Goal: Use online tool/utility: Utilize a website feature to perform a specific function

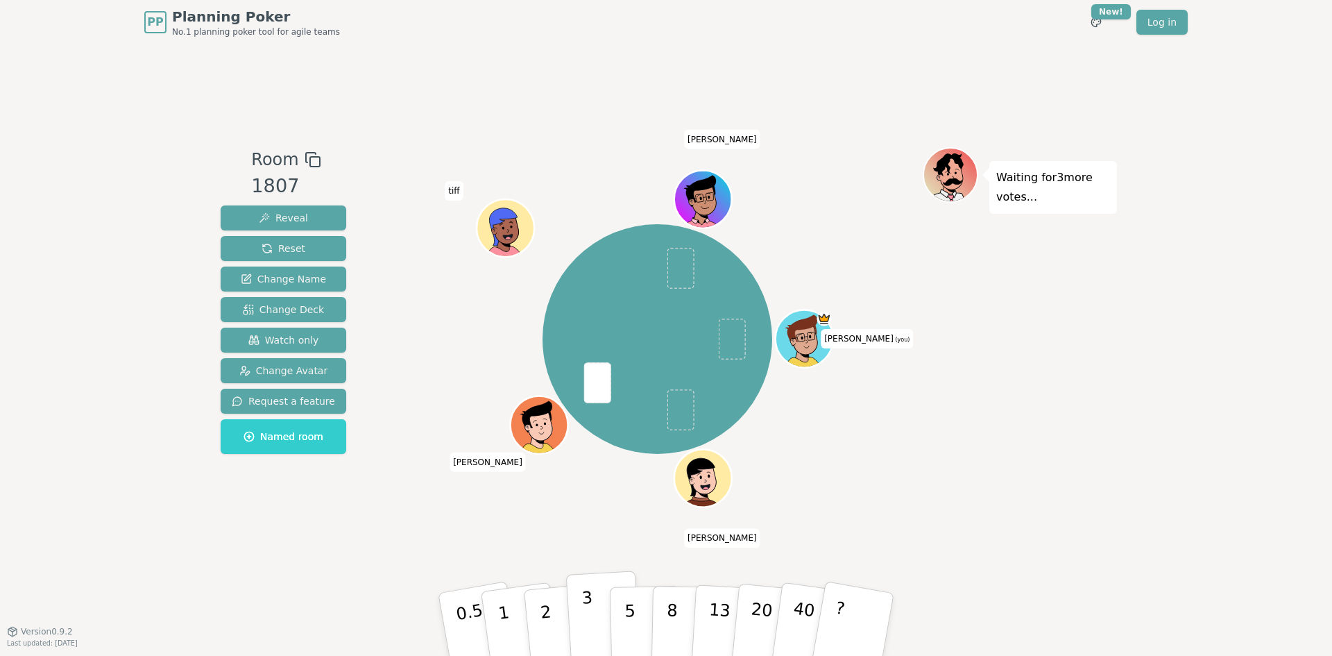
click at [588, 613] on p "3" at bounding box center [588, 626] width 15 height 76
click at [633, 597] on button "5" at bounding box center [645, 624] width 71 height 105
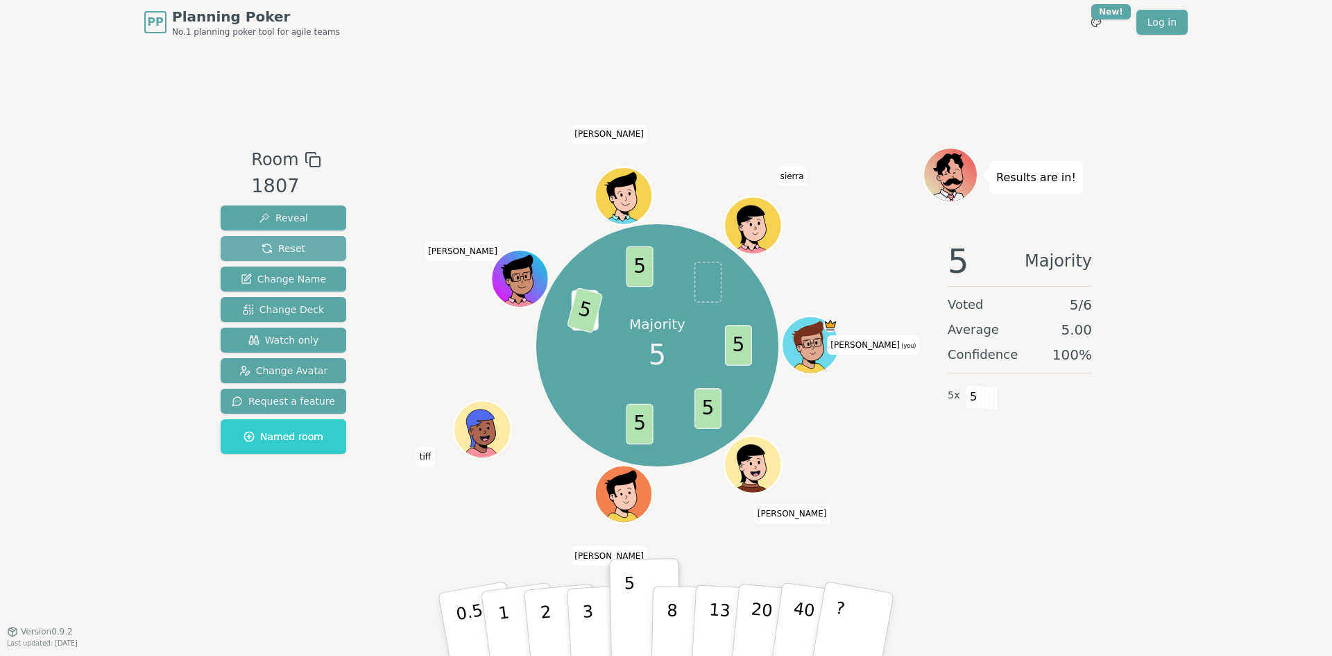
click at [291, 251] on span "Reset" at bounding box center [284, 248] width 44 height 14
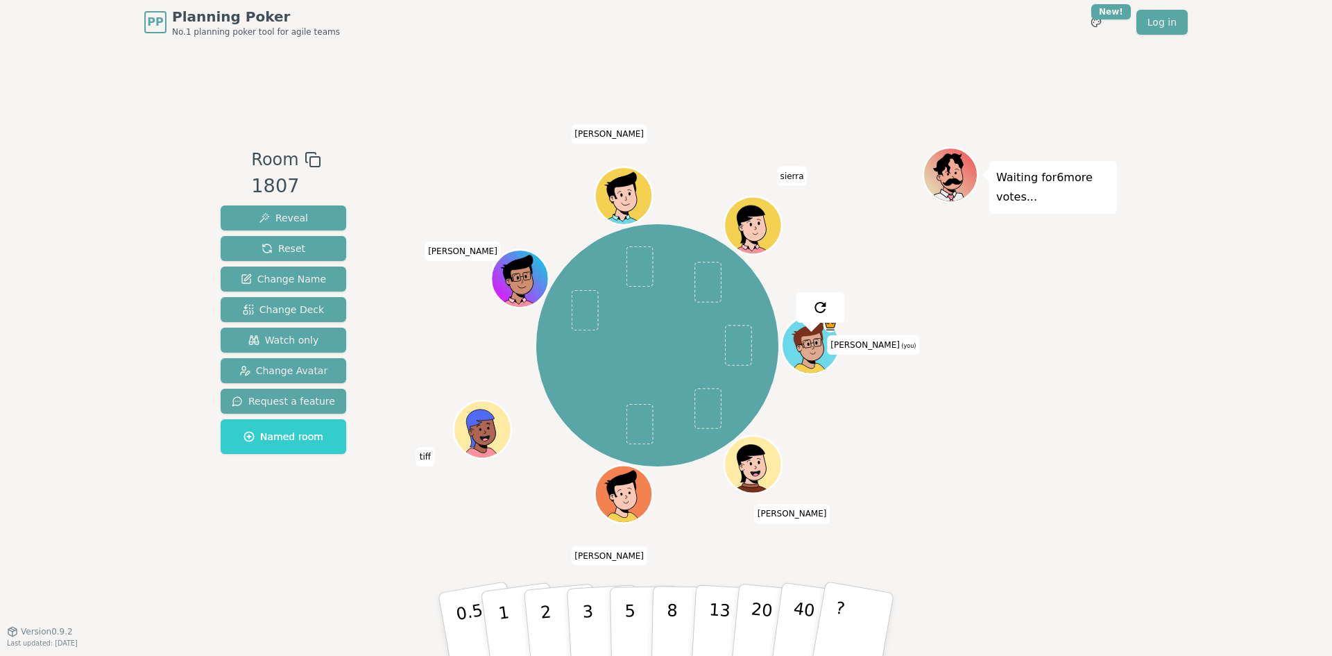
click at [370, 544] on div "Room 1807 Reveal Reset Change Name Change Deck Watch only Change Avatar Request…" at bounding box center [666, 337] width 902 height 586
click at [551, 623] on button "2" at bounding box center [561, 624] width 79 height 110
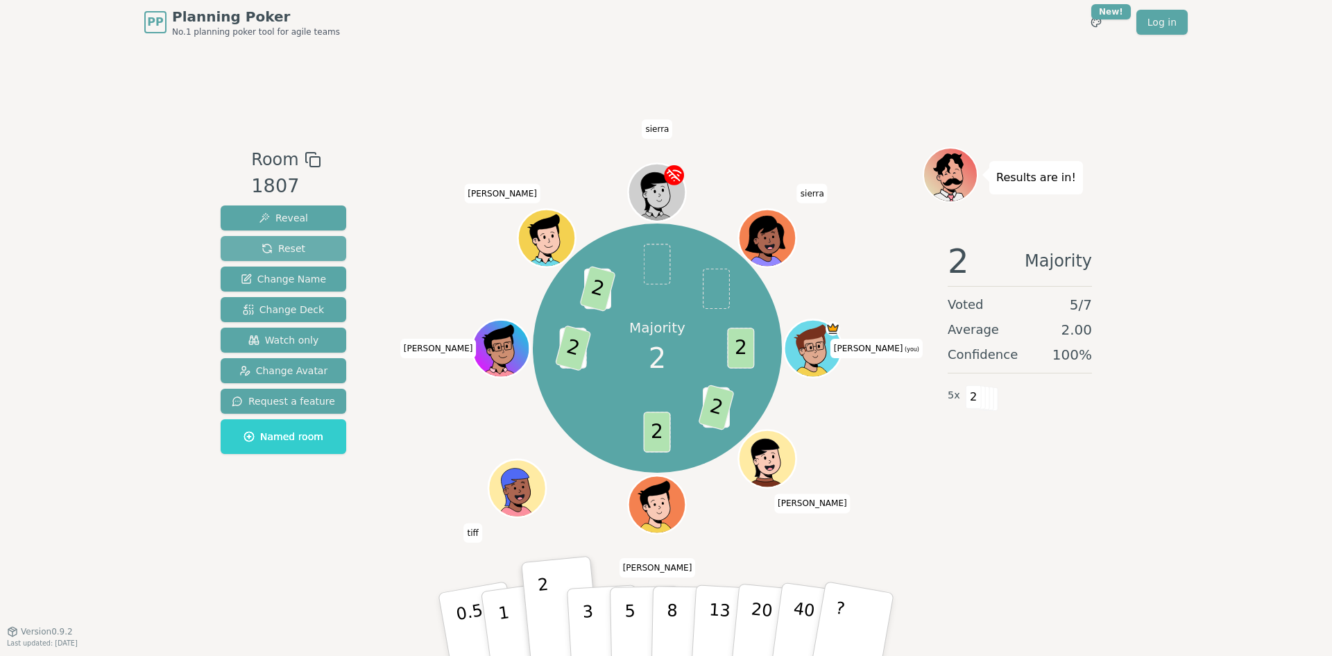
click at [255, 251] on button "Reset" at bounding box center [284, 248] width 126 height 25
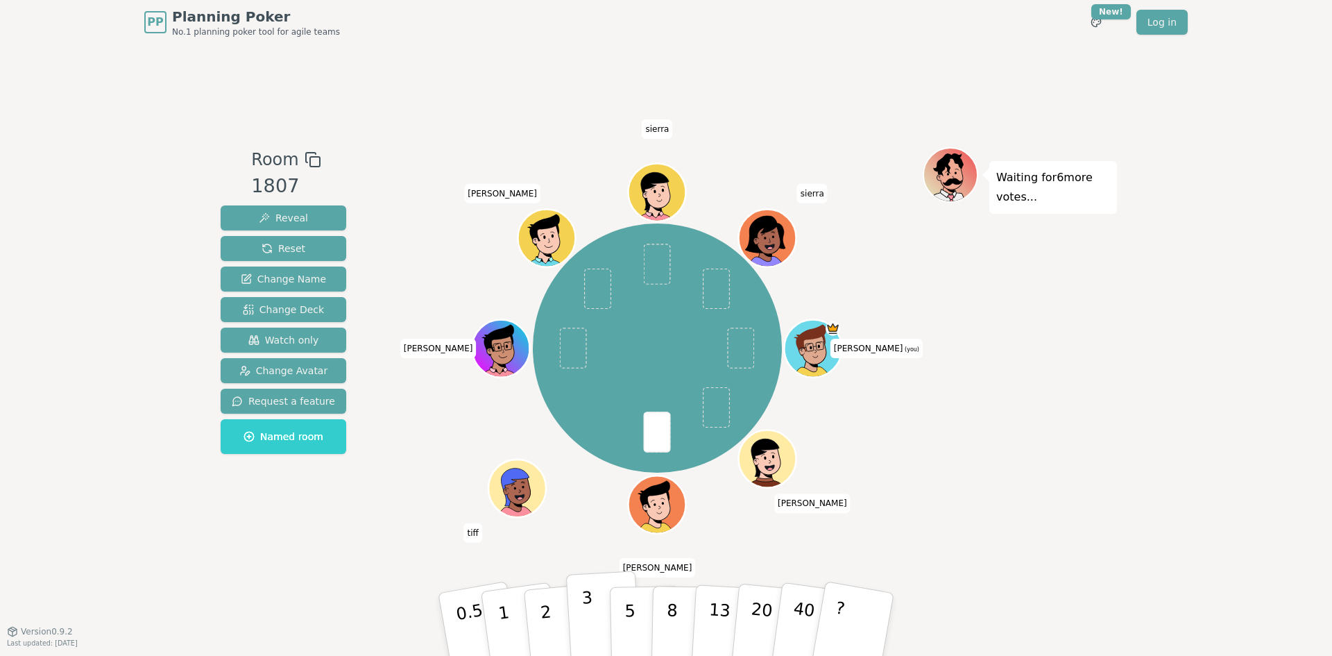
click at [587, 618] on p "3" at bounding box center [588, 626] width 15 height 76
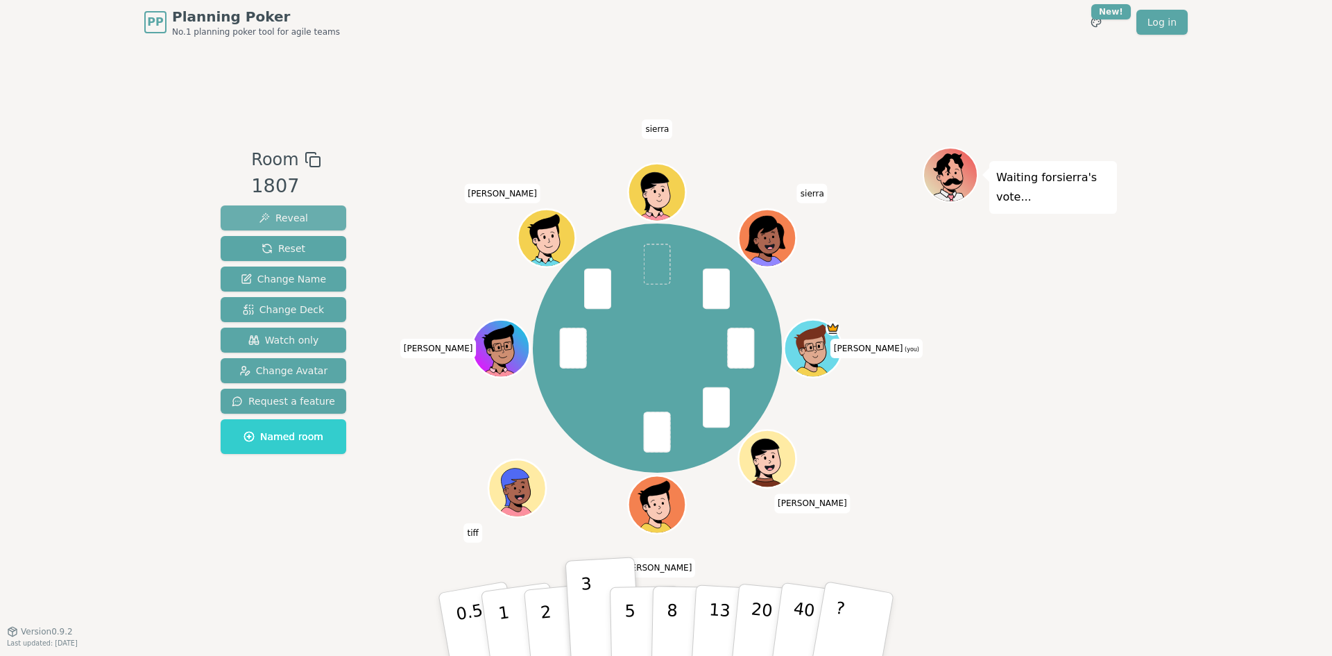
click at [314, 223] on button "Reveal" at bounding box center [284, 217] width 126 height 25
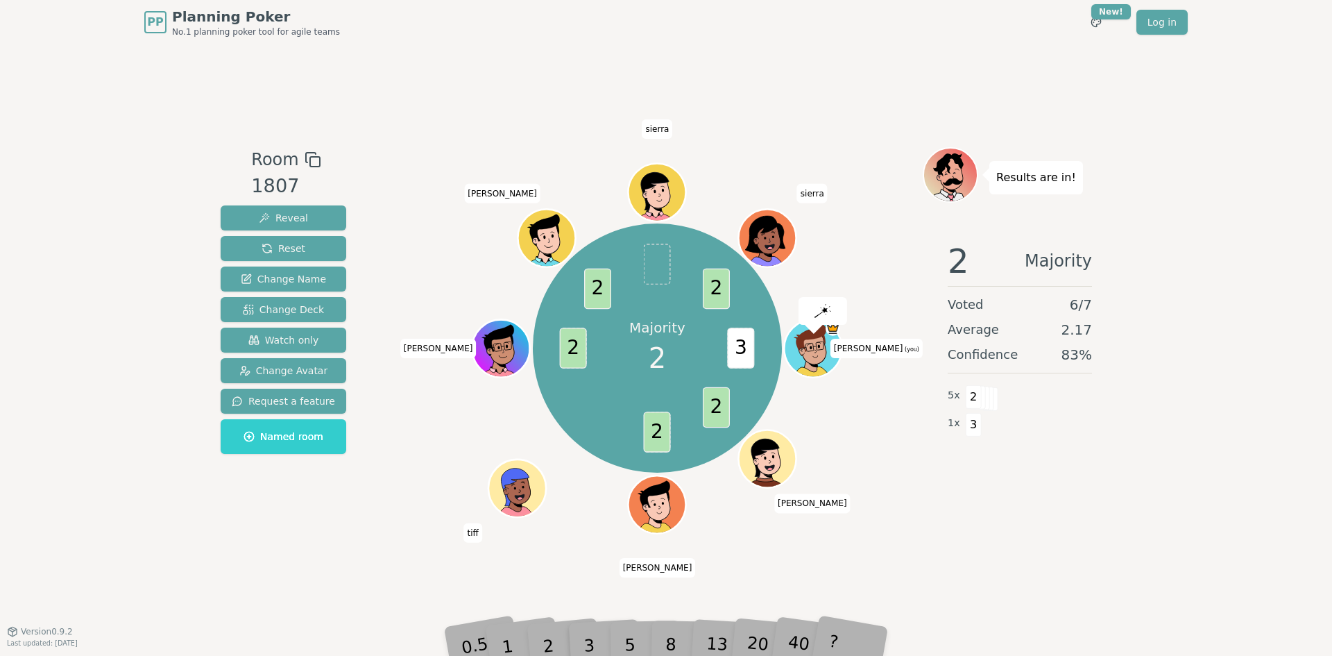
click at [556, 640] on div "2" at bounding box center [562, 624] width 46 height 52
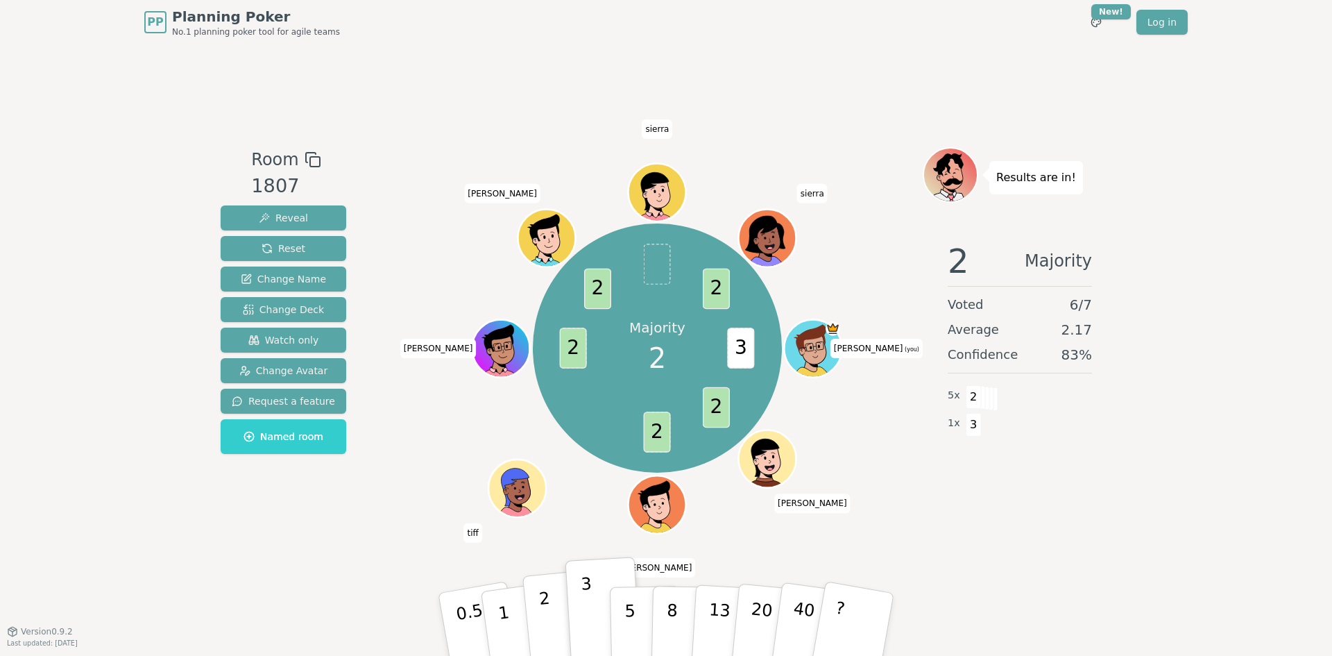
click at [549, 610] on button "2" at bounding box center [561, 624] width 79 height 110
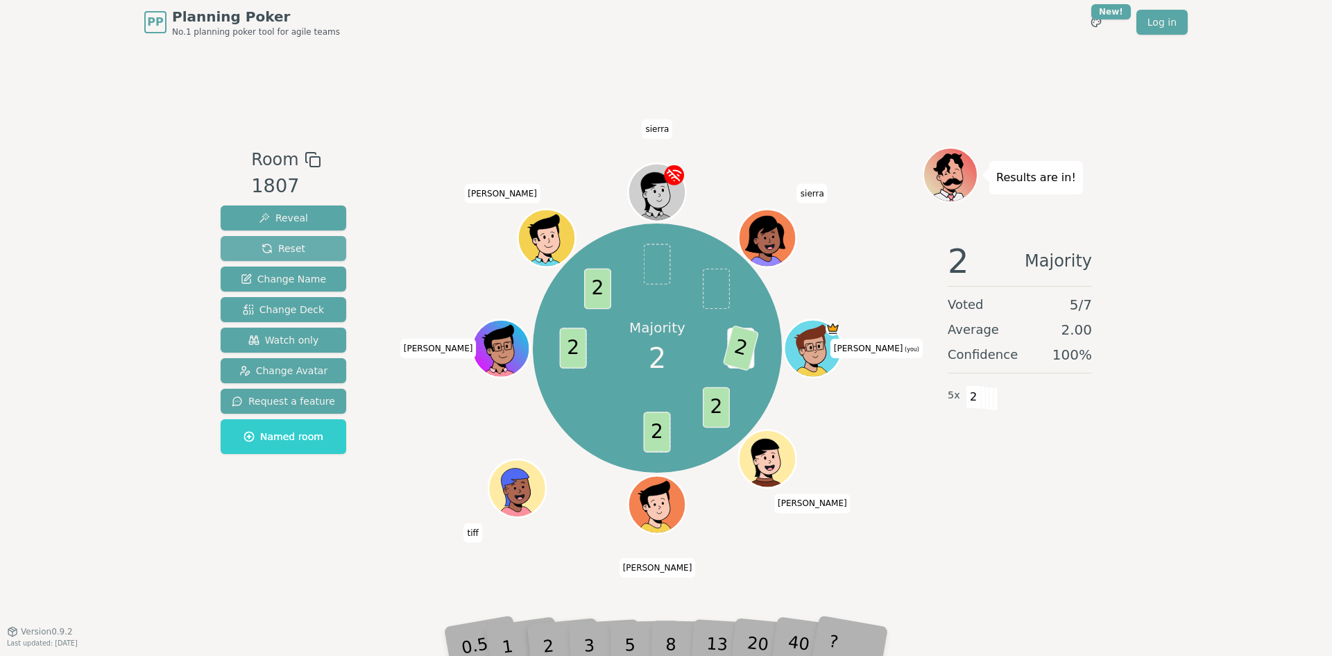
click at [297, 252] on span "Reset" at bounding box center [284, 248] width 44 height 14
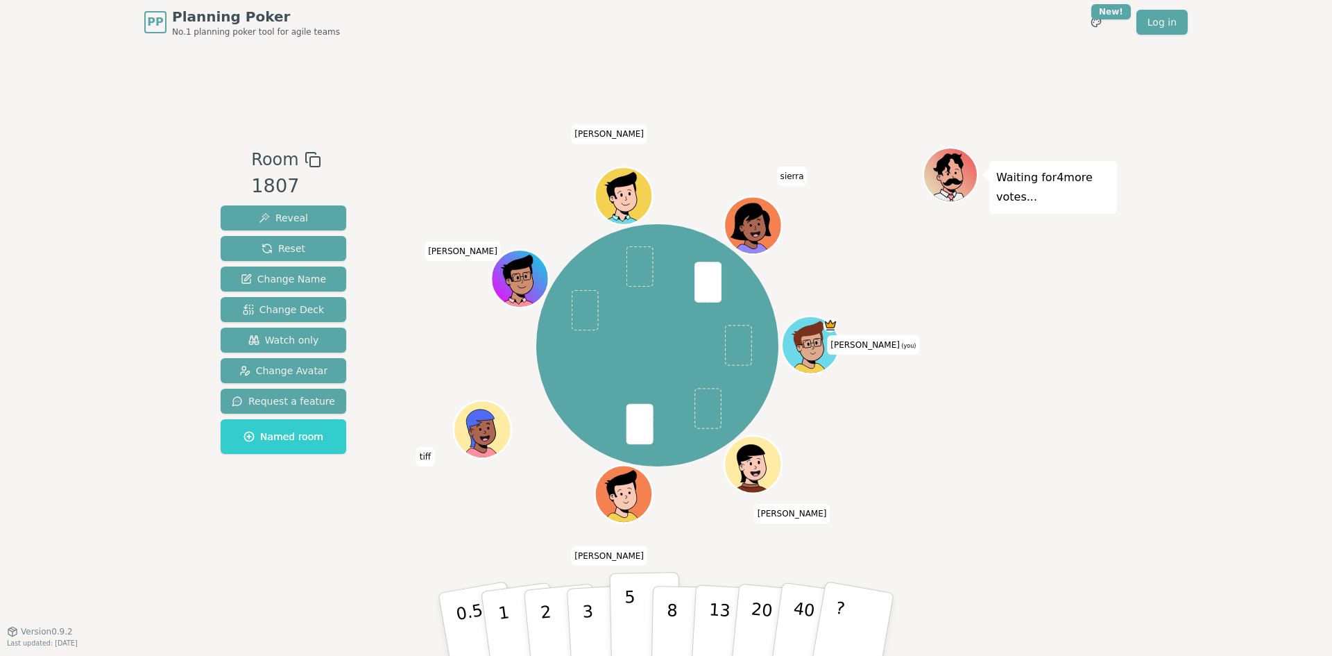
click at [626, 625] on p "5" at bounding box center [630, 624] width 12 height 75
